Goal: Navigation & Orientation: Find specific page/section

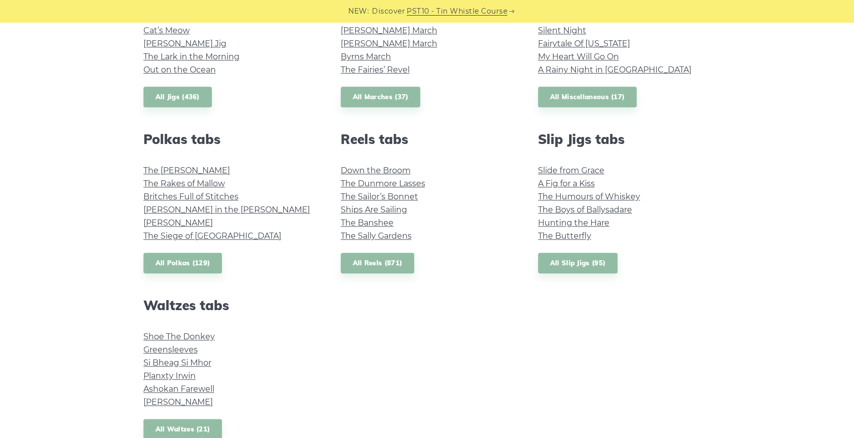
scroll to position [637, 0]
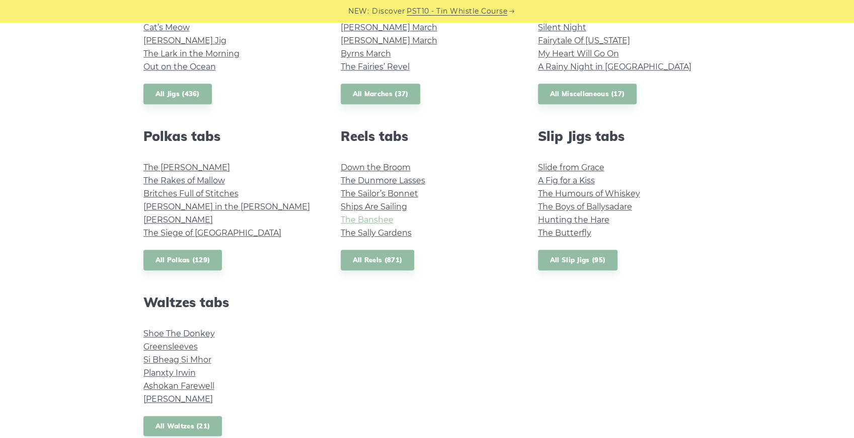
click at [376, 218] on link "The Banshee" at bounding box center [367, 220] width 53 height 10
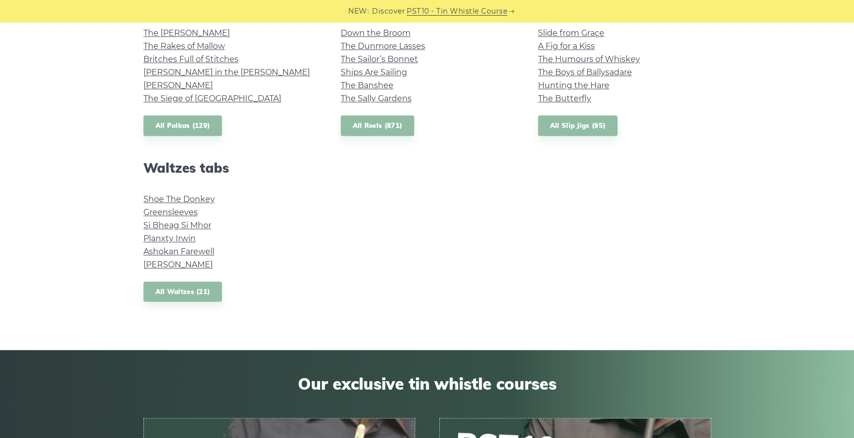
scroll to position [704, 0]
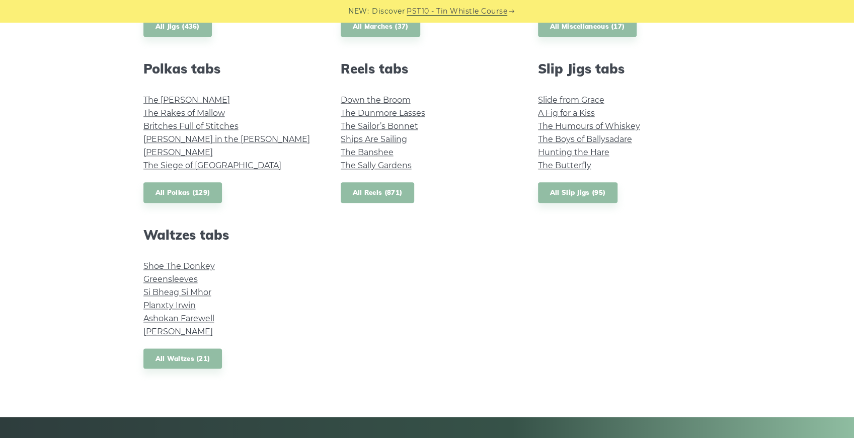
click at [378, 189] on link "All Reels (871)" at bounding box center [378, 192] width 74 height 21
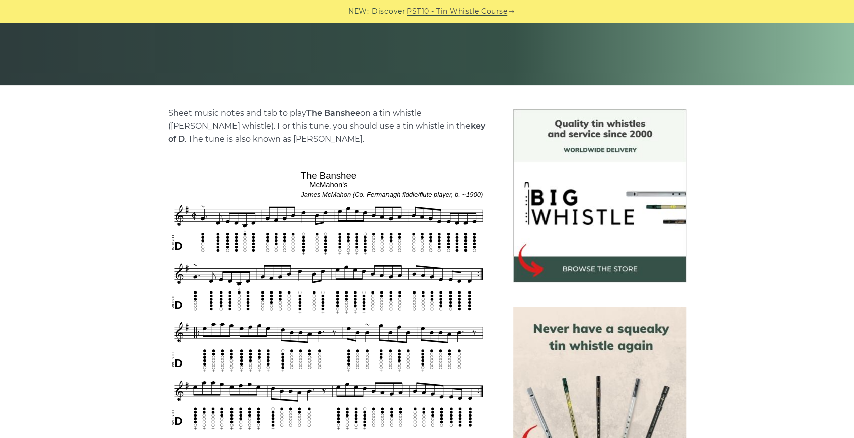
scroll to position [168, 0]
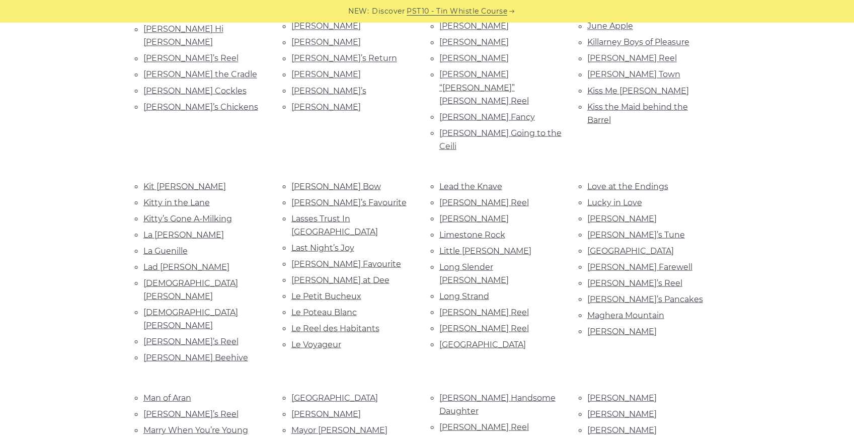
scroll to position [1174, 0]
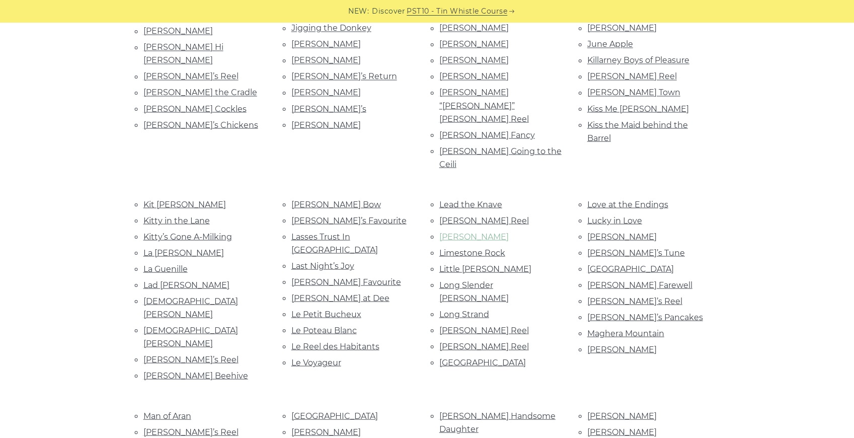
click at [486, 231] on link "Lexie McAskill’s" at bounding box center [473, 236] width 69 height 10
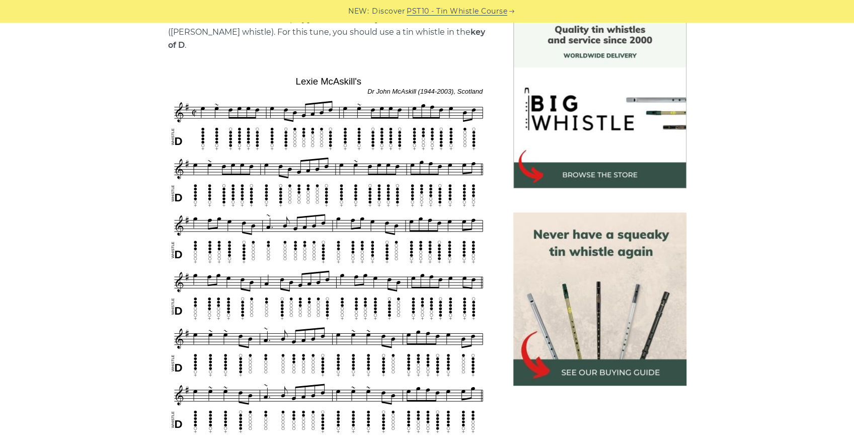
scroll to position [268, 0]
